Goal: Obtain resource: Download file/media

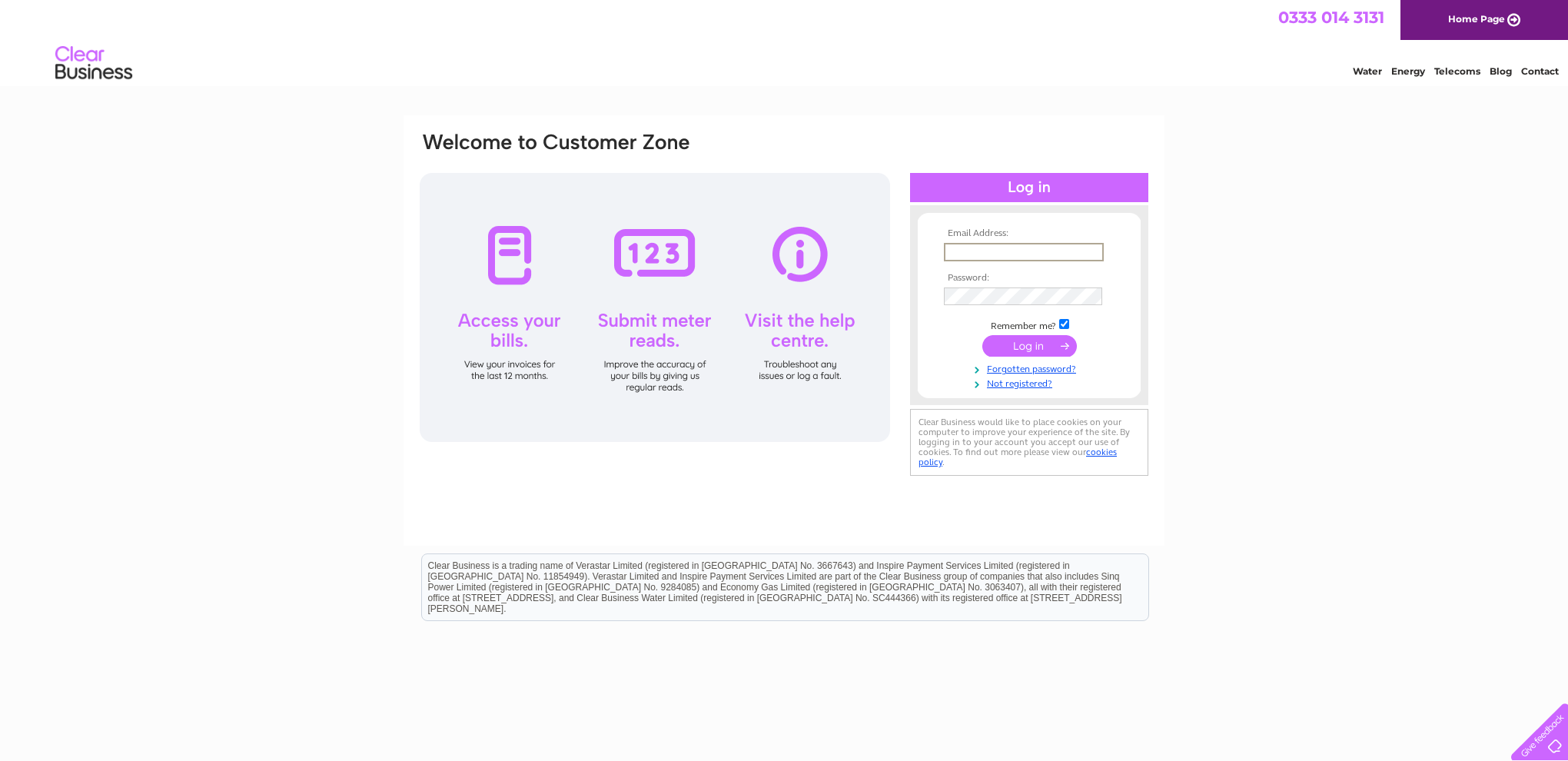
scroll to position [1, 0]
click at [984, 251] on input "text" at bounding box center [1023, 252] width 160 height 19
click at [1026, 344] on input "submit" at bounding box center [1029, 343] width 95 height 21
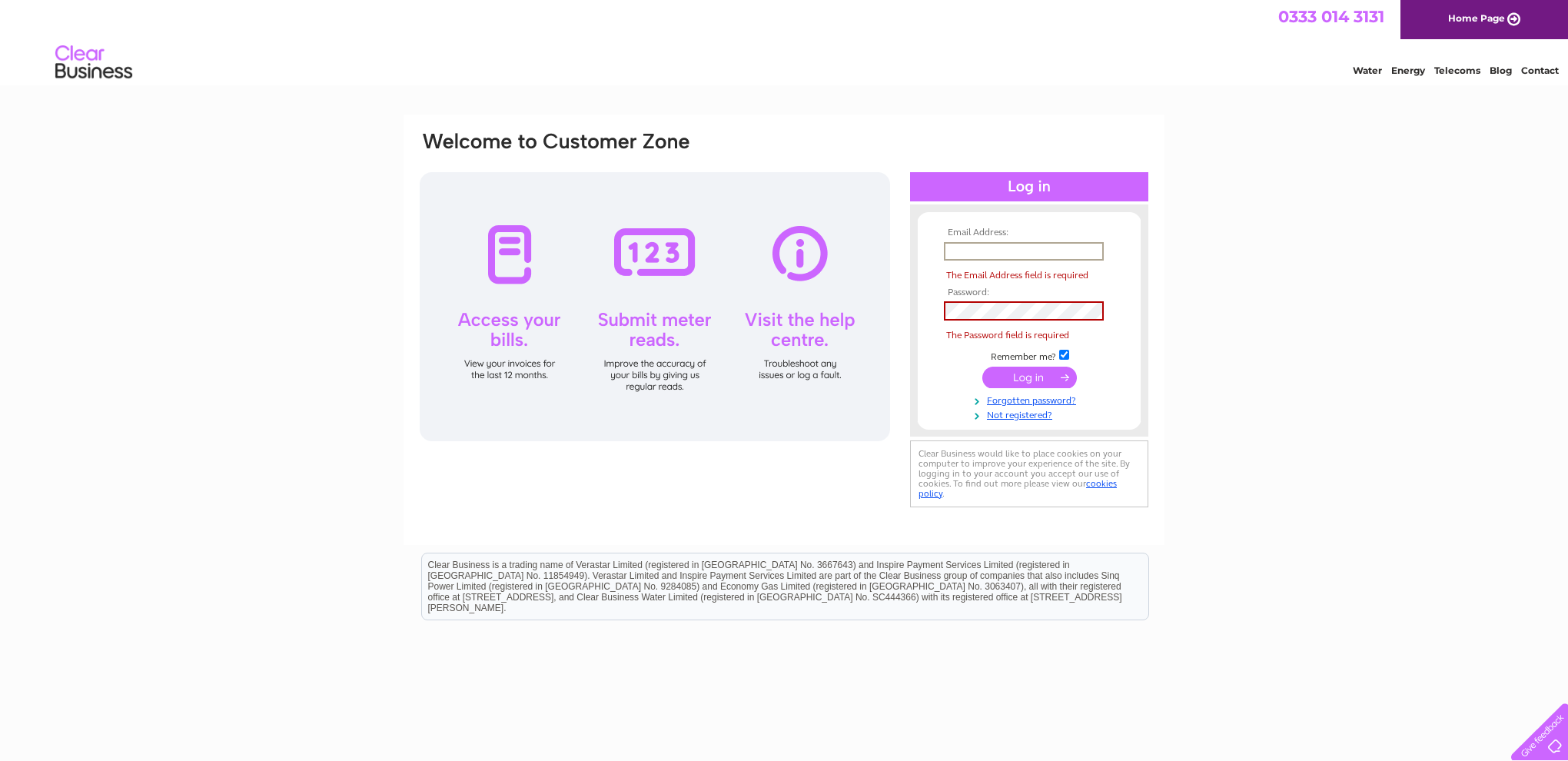
type input "donburns@btinternet.com"
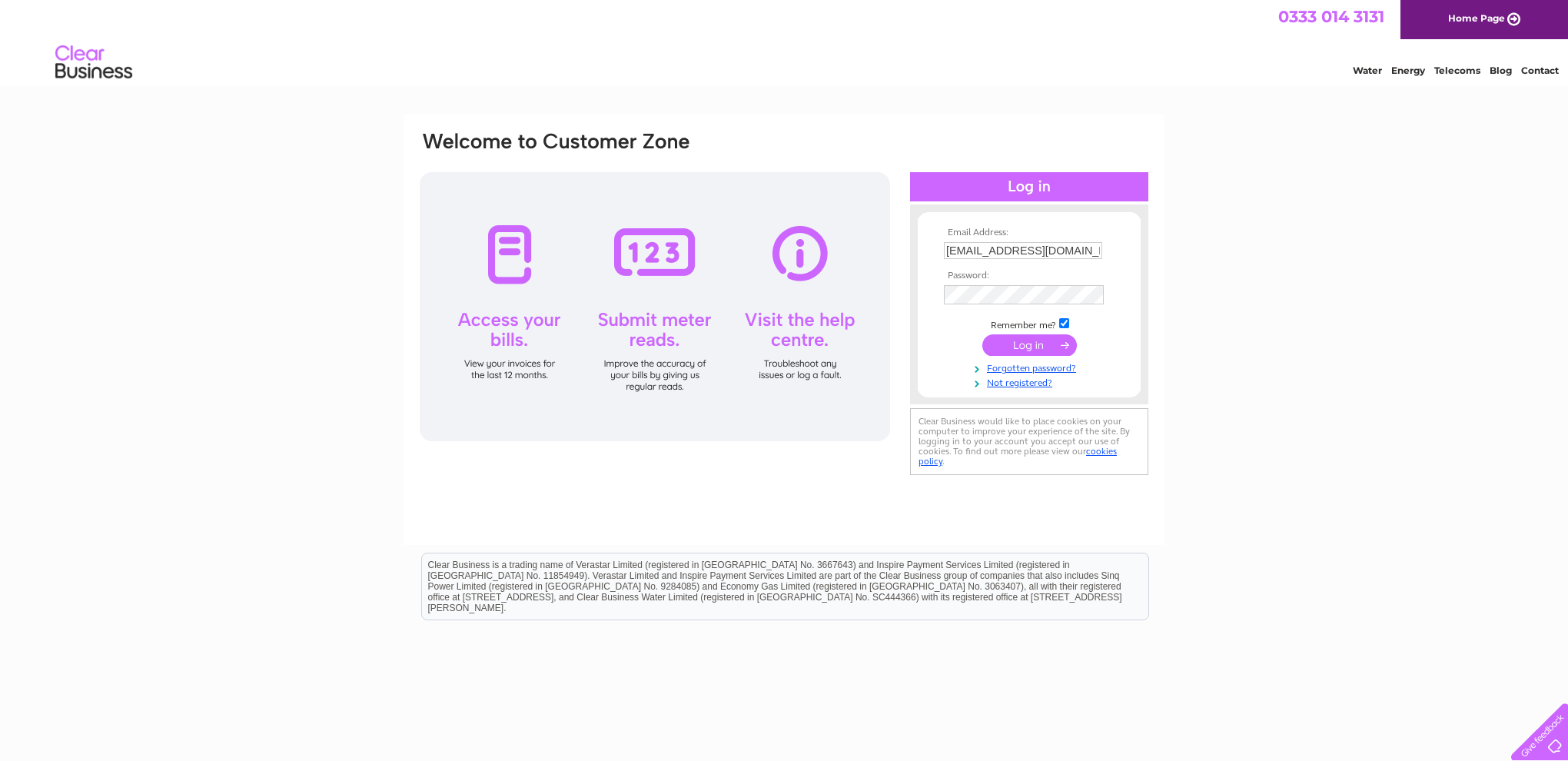
click at [1032, 344] on input "submit" at bounding box center [1029, 345] width 95 height 21
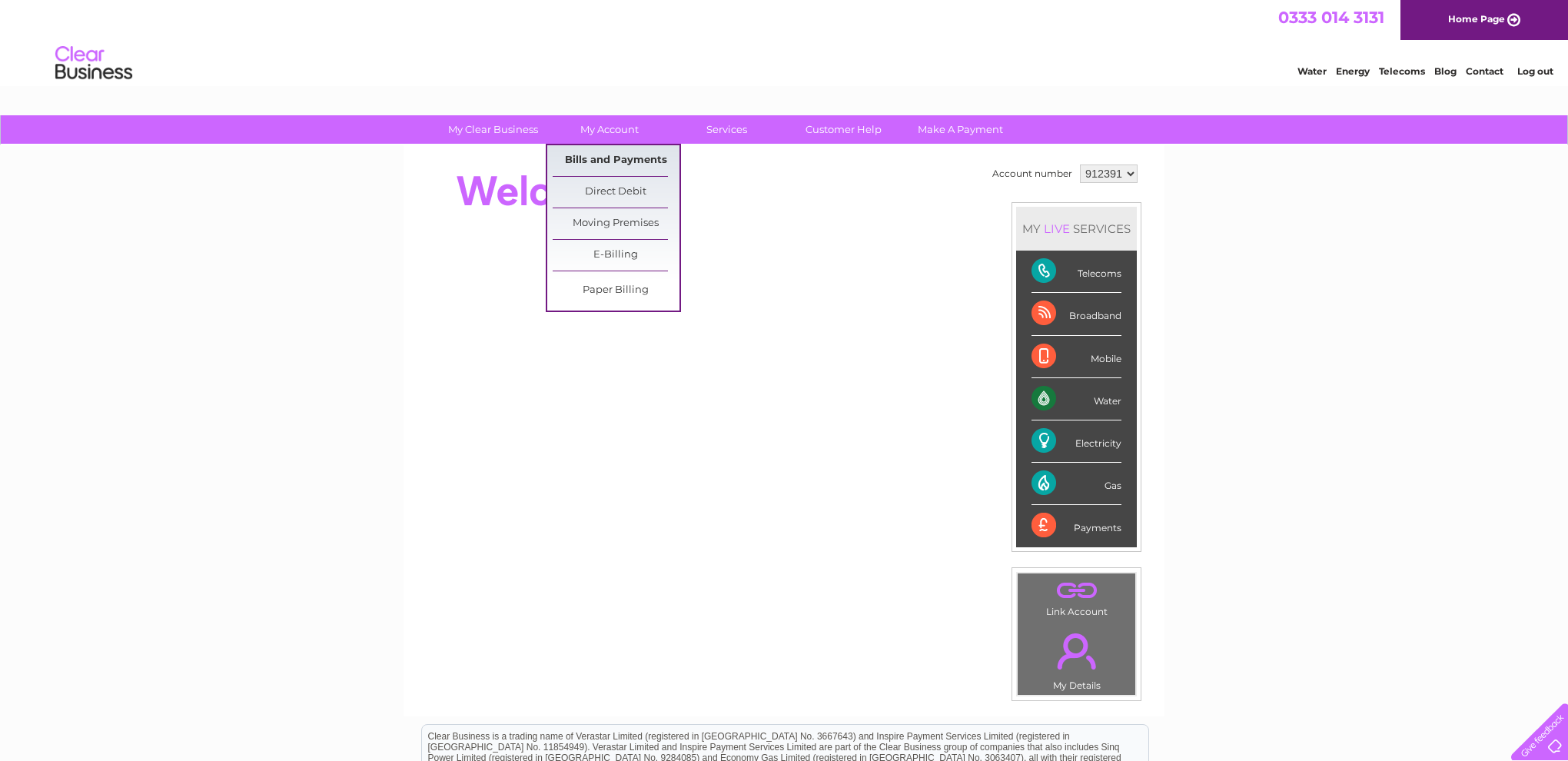
click at [610, 151] on link "Bills and Payments" at bounding box center [616, 160] width 127 height 31
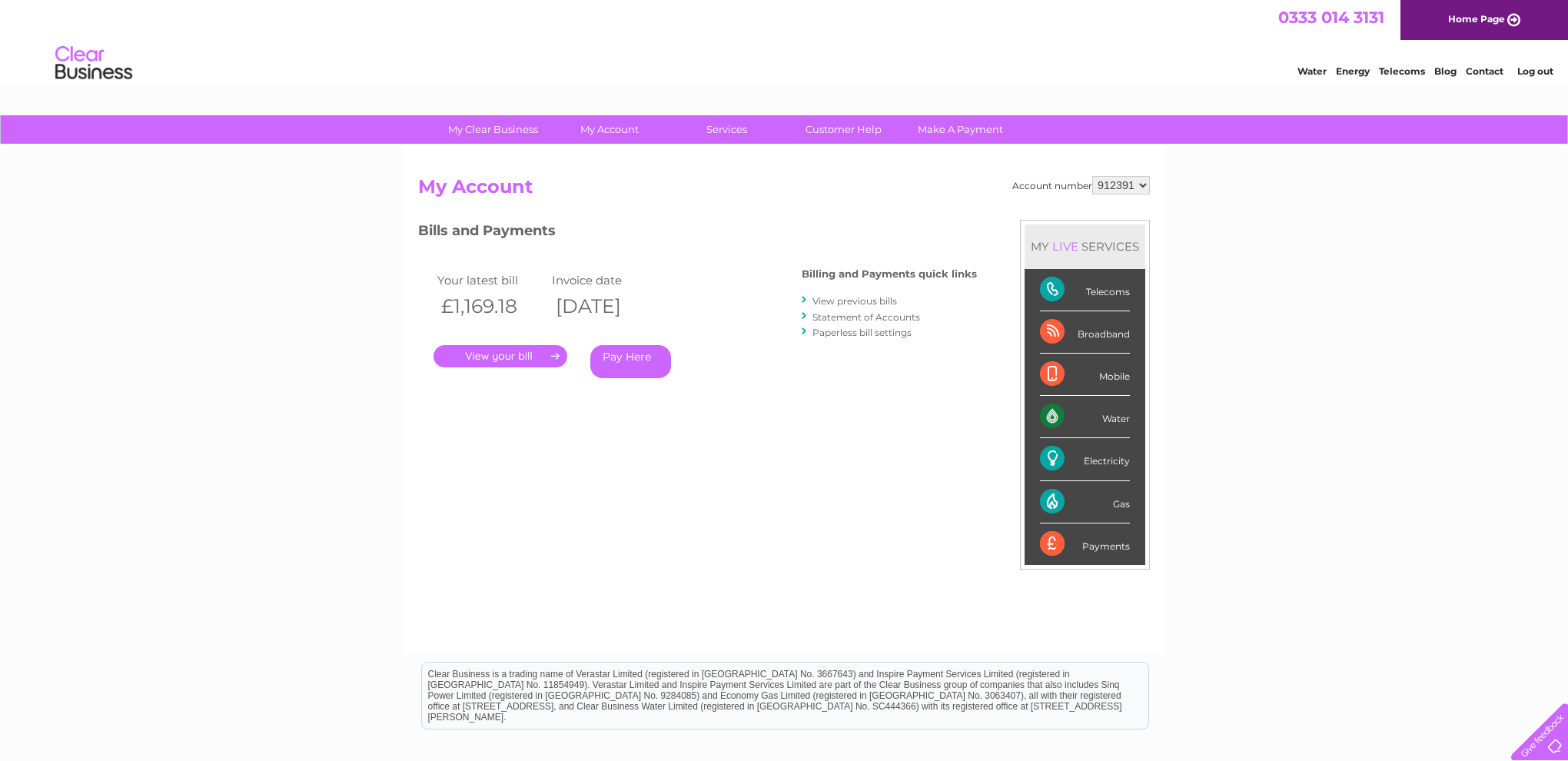
click at [557, 355] on link "." at bounding box center [500, 356] width 134 height 22
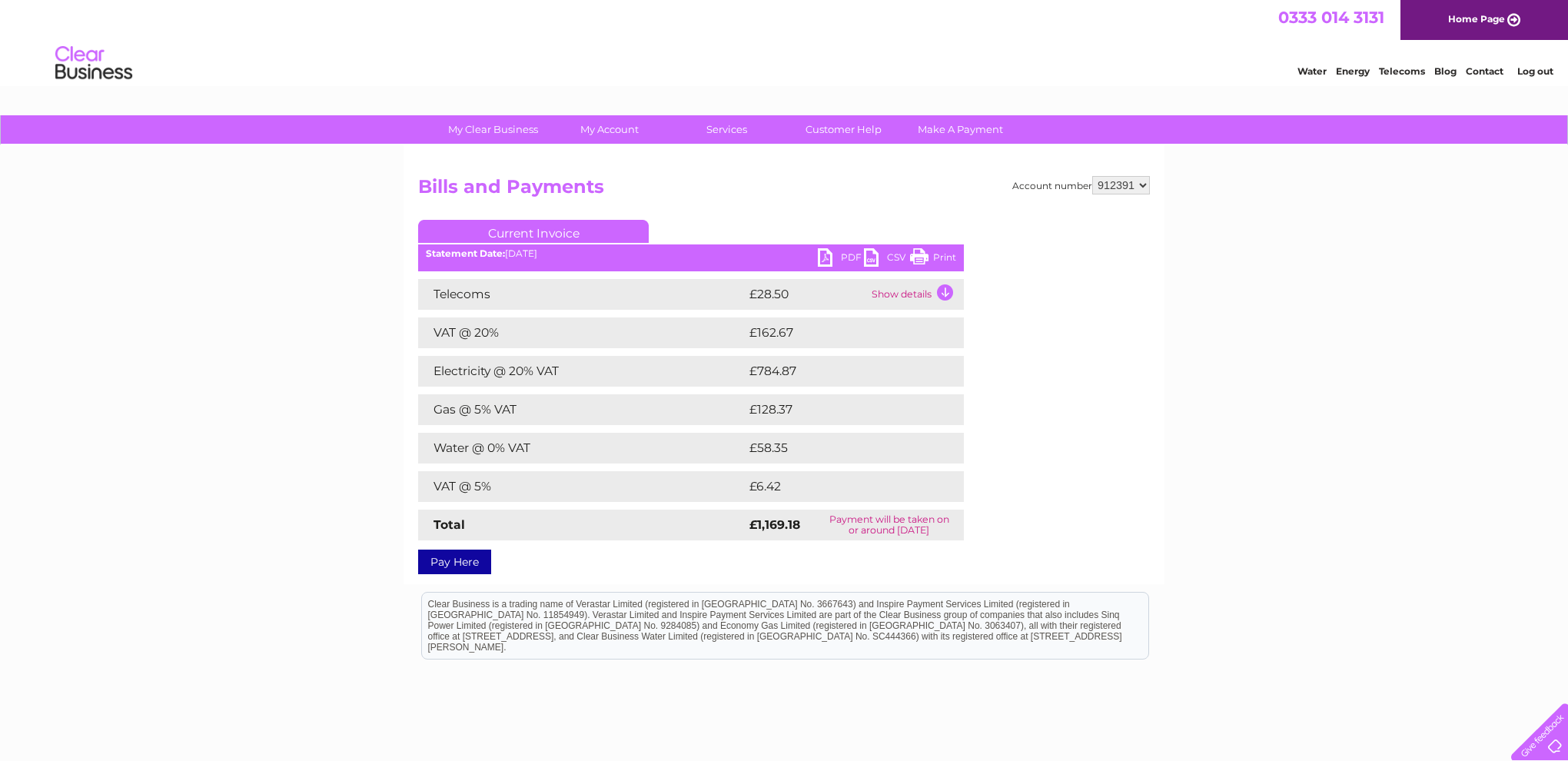
click at [831, 256] on link "PDF" at bounding box center [841, 259] width 46 height 22
click at [852, 256] on link "PDF" at bounding box center [841, 259] width 46 height 22
select select "913464"
click at [615, 127] on link "My Account" at bounding box center [609, 129] width 127 height 28
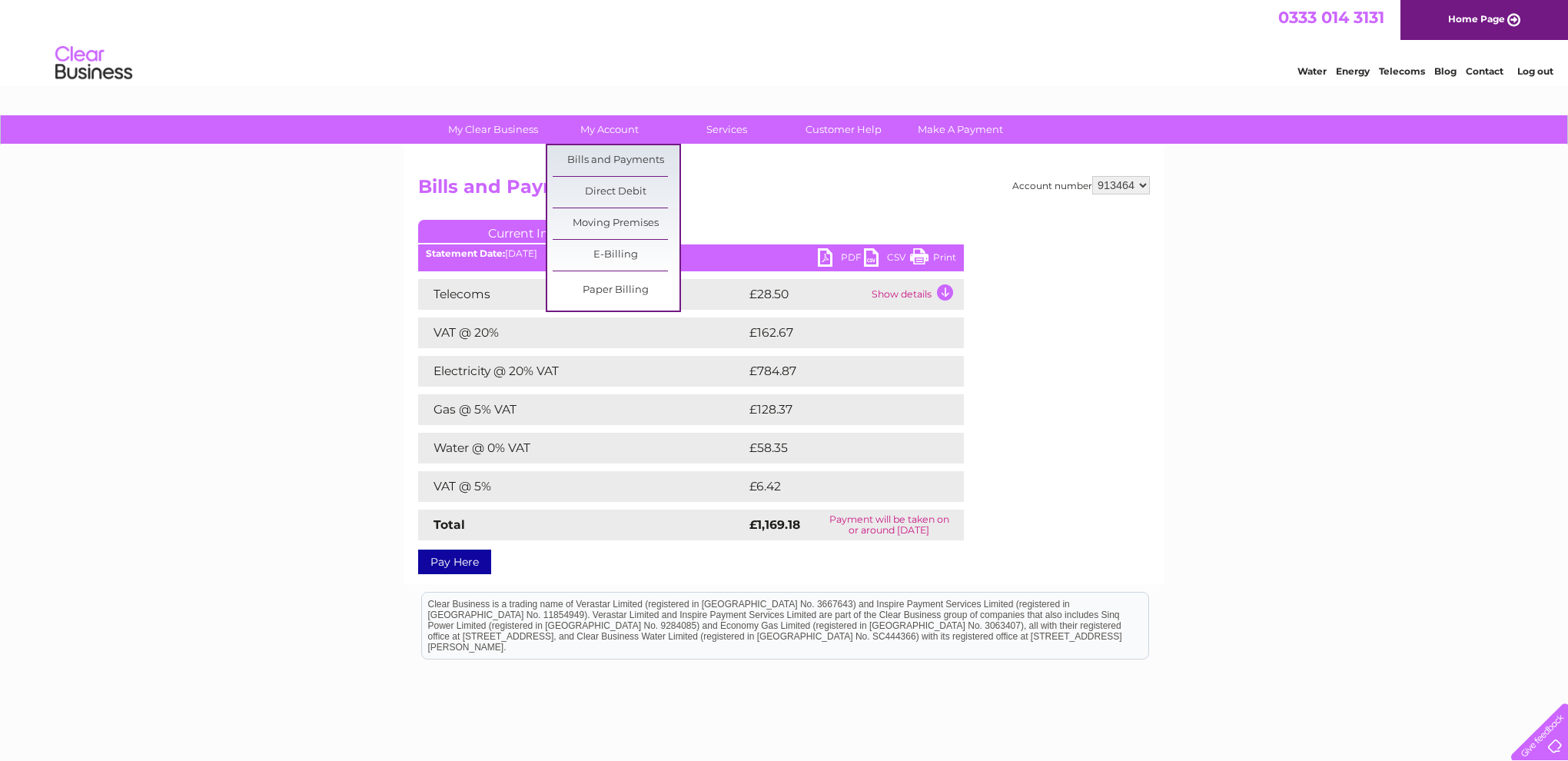
click at [621, 154] on link "Bills and Payments" at bounding box center [616, 160] width 127 height 31
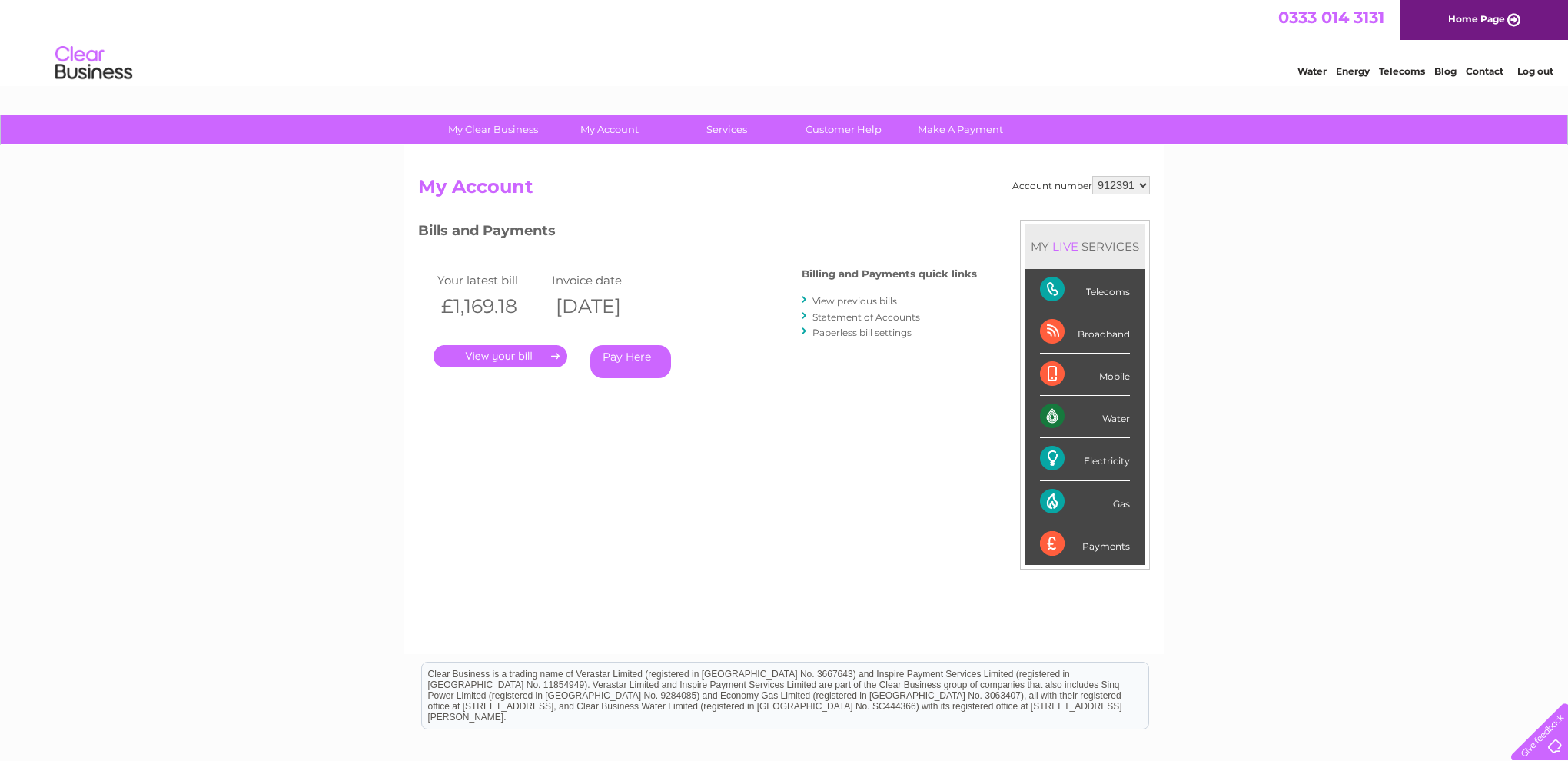
select select "913464"
click at [551, 351] on link "." at bounding box center [500, 356] width 134 height 22
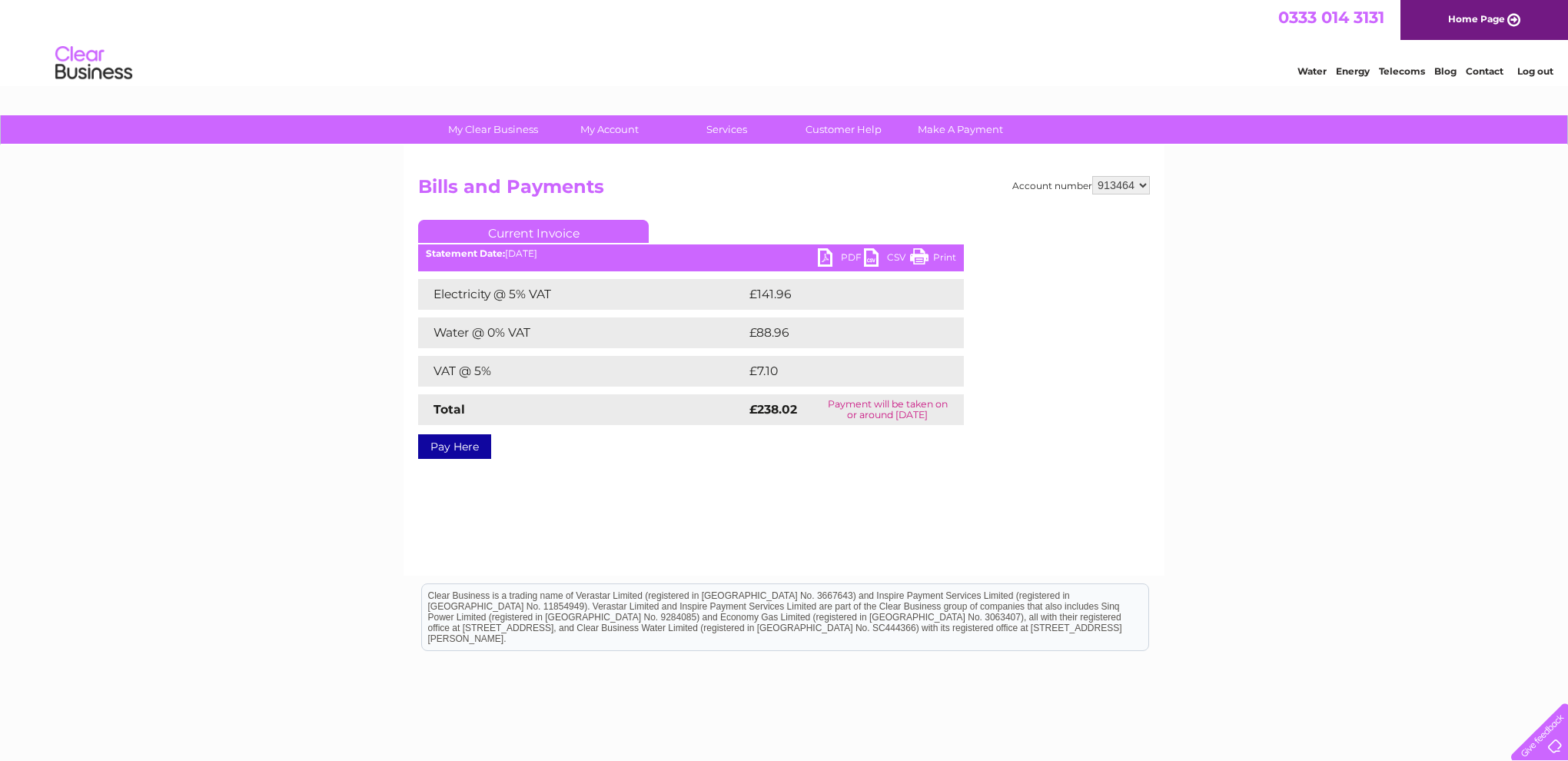
click at [848, 253] on link "PDF" at bounding box center [841, 259] width 46 height 22
click at [1538, 70] on link "Log out" at bounding box center [1536, 72] width 36 height 12
